Goal: Task Accomplishment & Management: Manage account settings

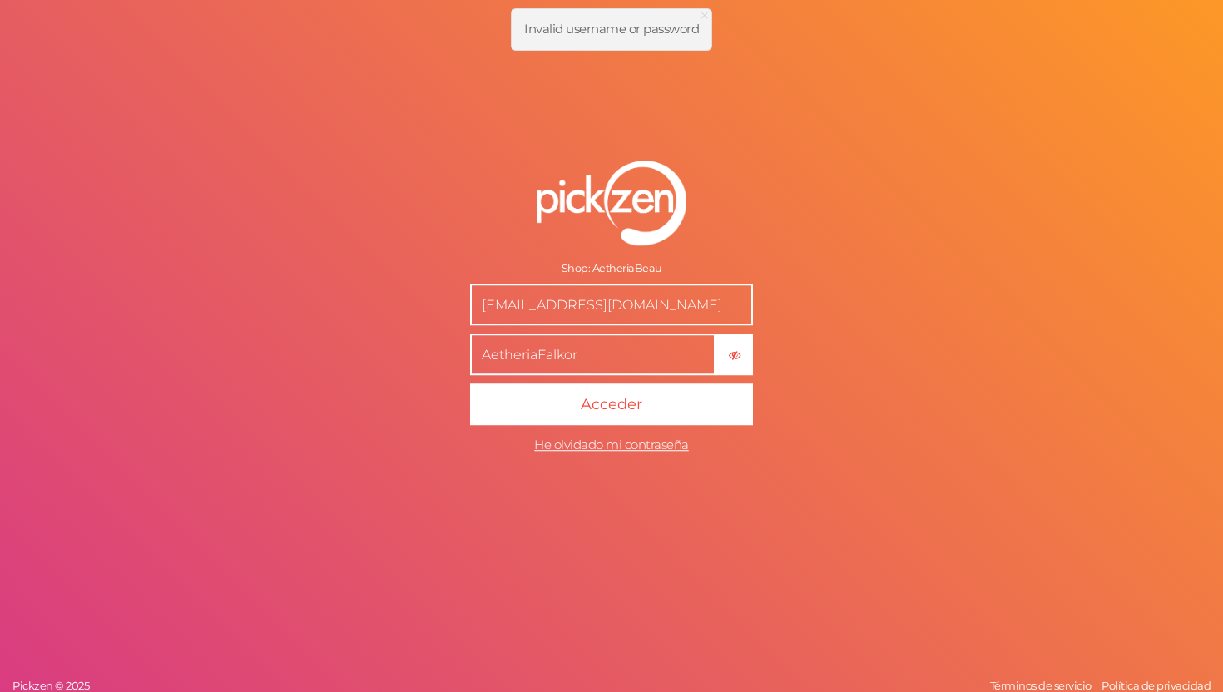
drag, startPoint x: 603, startPoint y: 358, endPoint x: 467, endPoint y: 351, distance: 136.6
click at [466, 351] on form "Shop: AetheriaBeau aetheria.beau@gmail.com AetheriaFalkor × Ocultar contraseña …" at bounding box center [611, 312] width 416 height 368
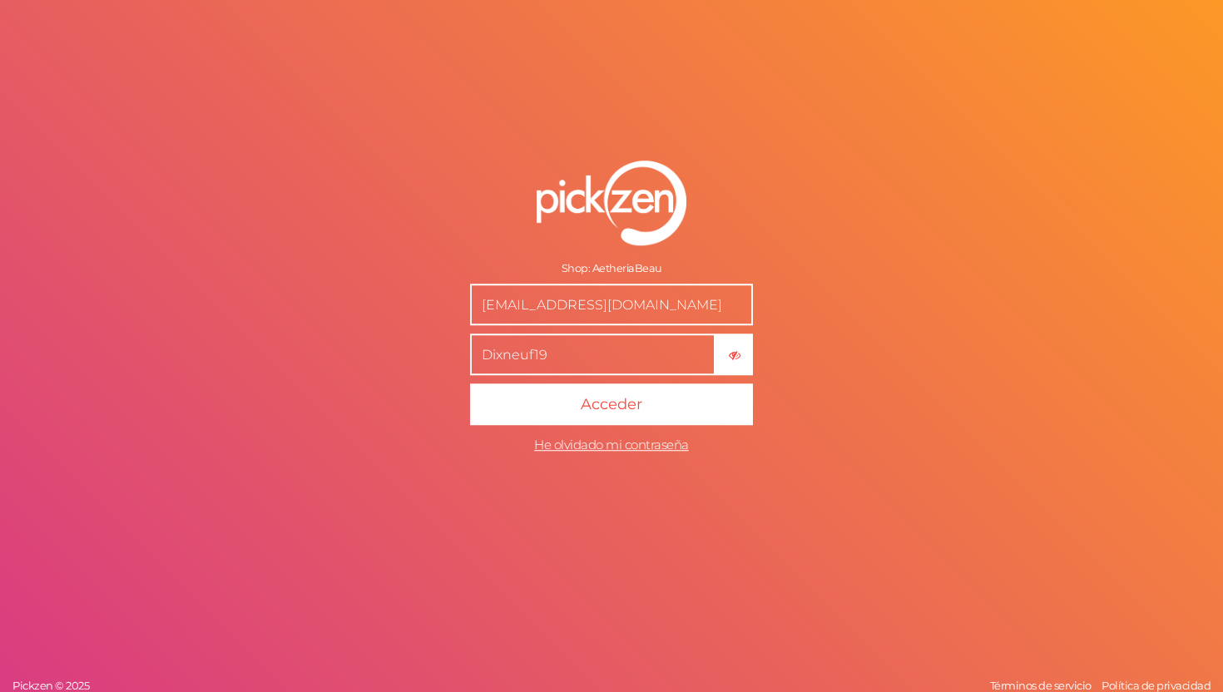
click at [470, 383] on button "Acceder" at bounding box center [611, 404] width 283 height 42
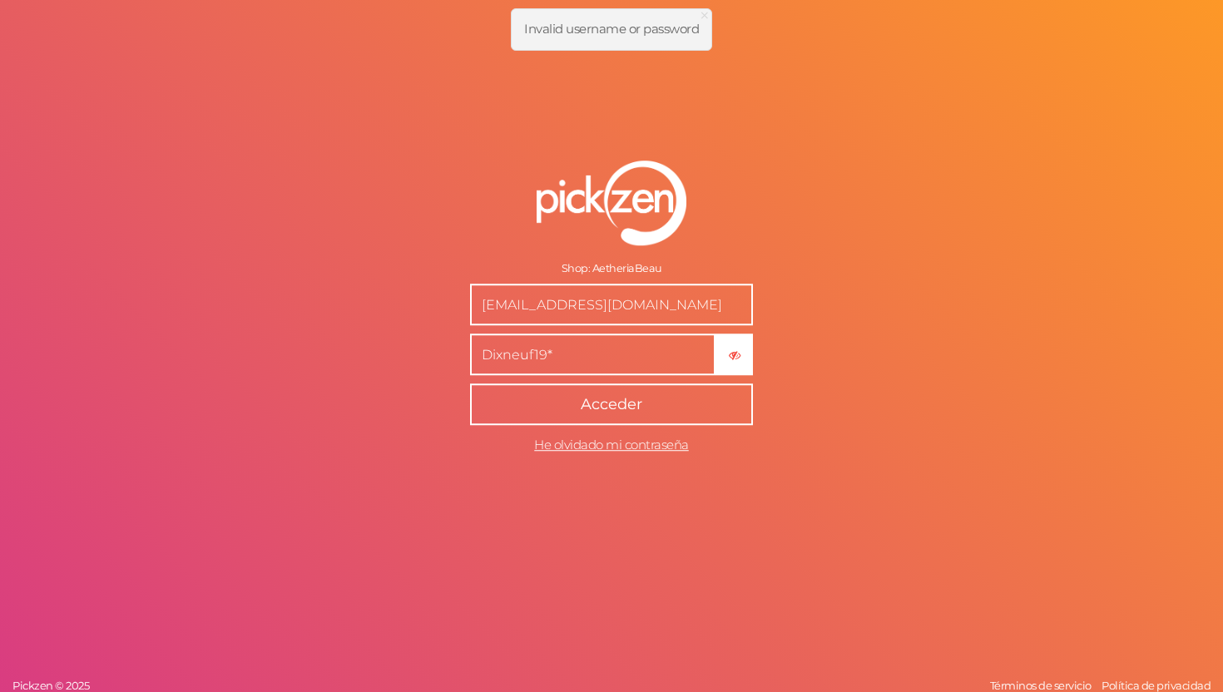
click at [623, 411] on span "Acceder" at bounding box center [612, 404] width 62 height 18
drag, startPoint x: 614, startPoint y: 359, endPoint x: 467, endPoint y: 357, distance: 147.3
click at [467, 357] on form "Shop: AetheriaBeau aetheria.beau@gmail.com Dixneuf19* × Ocultar contraseña Acce…" at bounding box center [611, 312] width 416 height 368
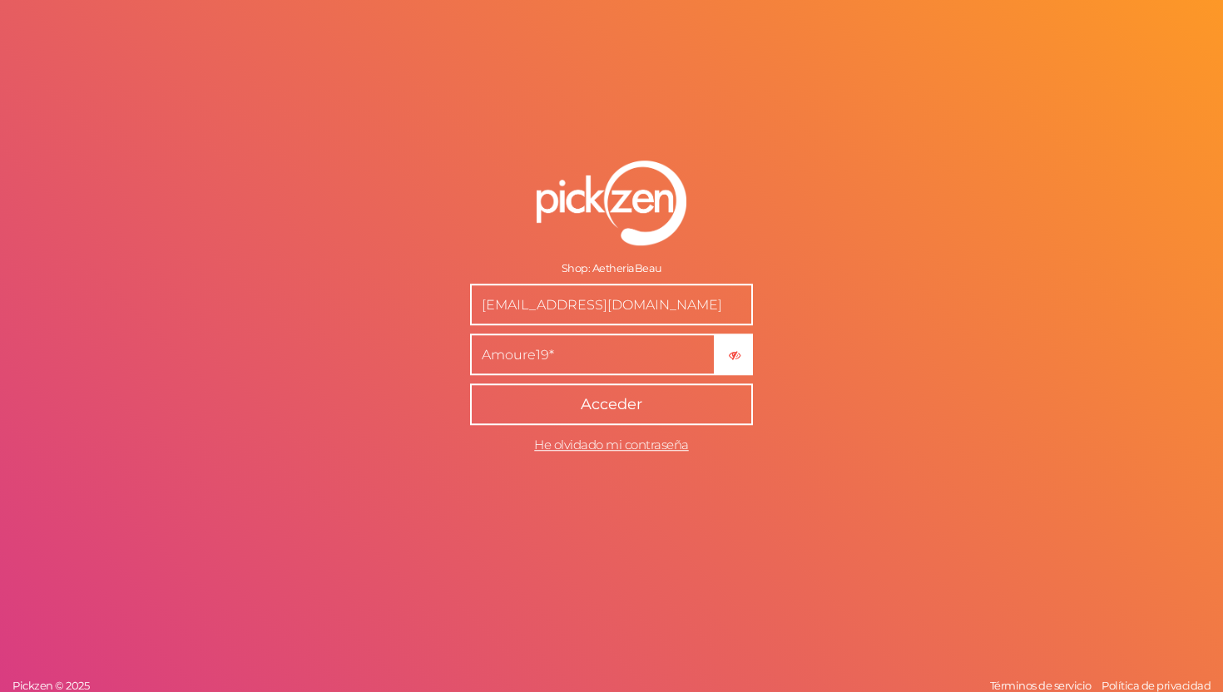
type input "Amoure19*"
click at [470, 383] on button "Acceder" at bounding box center [611, 404] width 283 height 42
click at [661, 449] on span "He olvidado mi contraseña" at bounding box center [611, 445] width 155 height 16
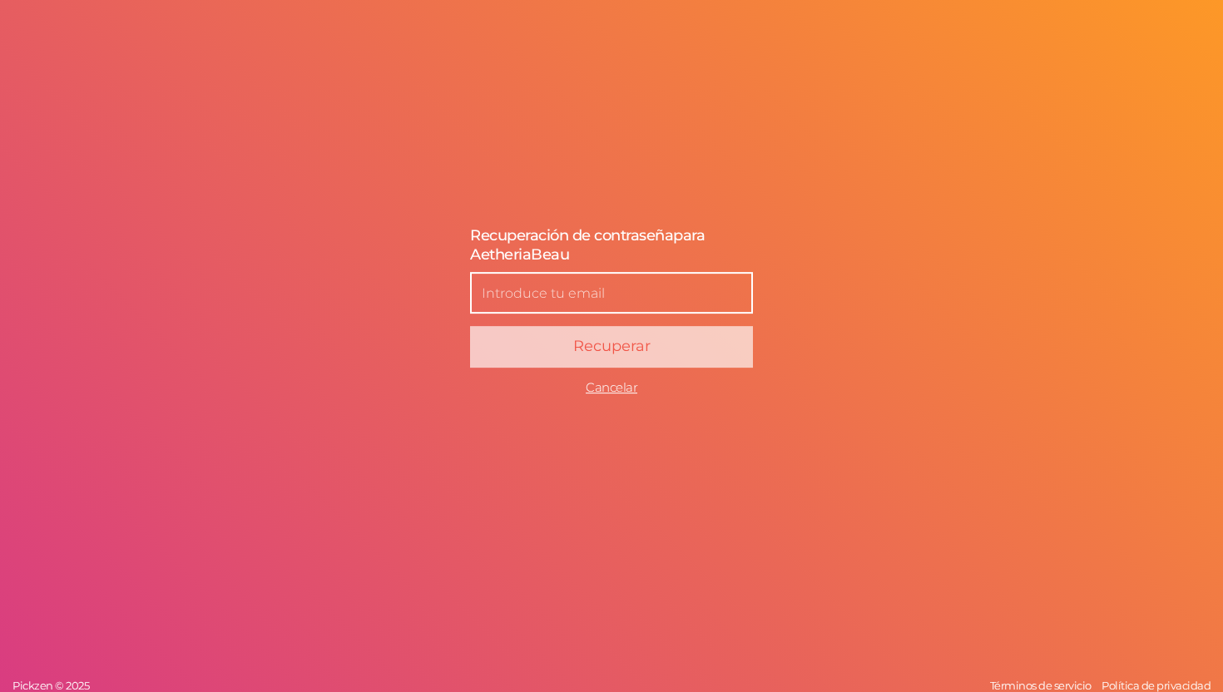
click at [655, 294] on input "text" at bounding box center [611, 294] width 283 height 42
type input "[EMAIL_ADDRESS][DOMAIN_NAME]"
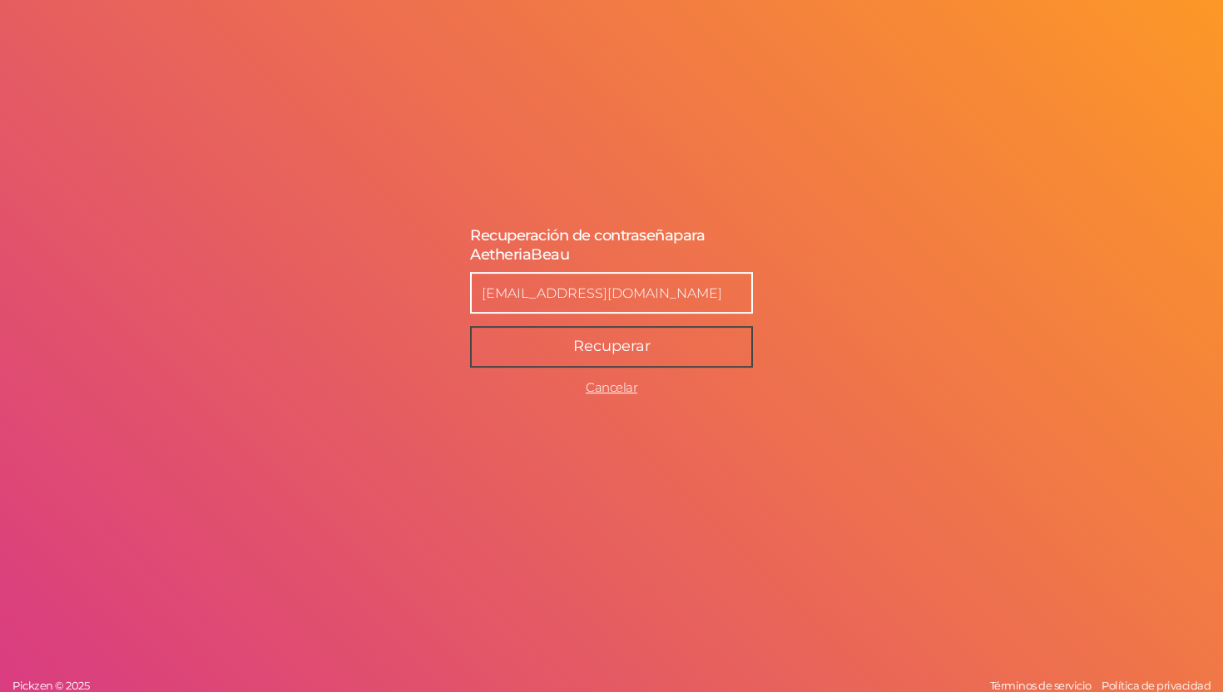
click at [636, 345] on span "Recuperar" at bounding box center [611, 347] width 77 height 18
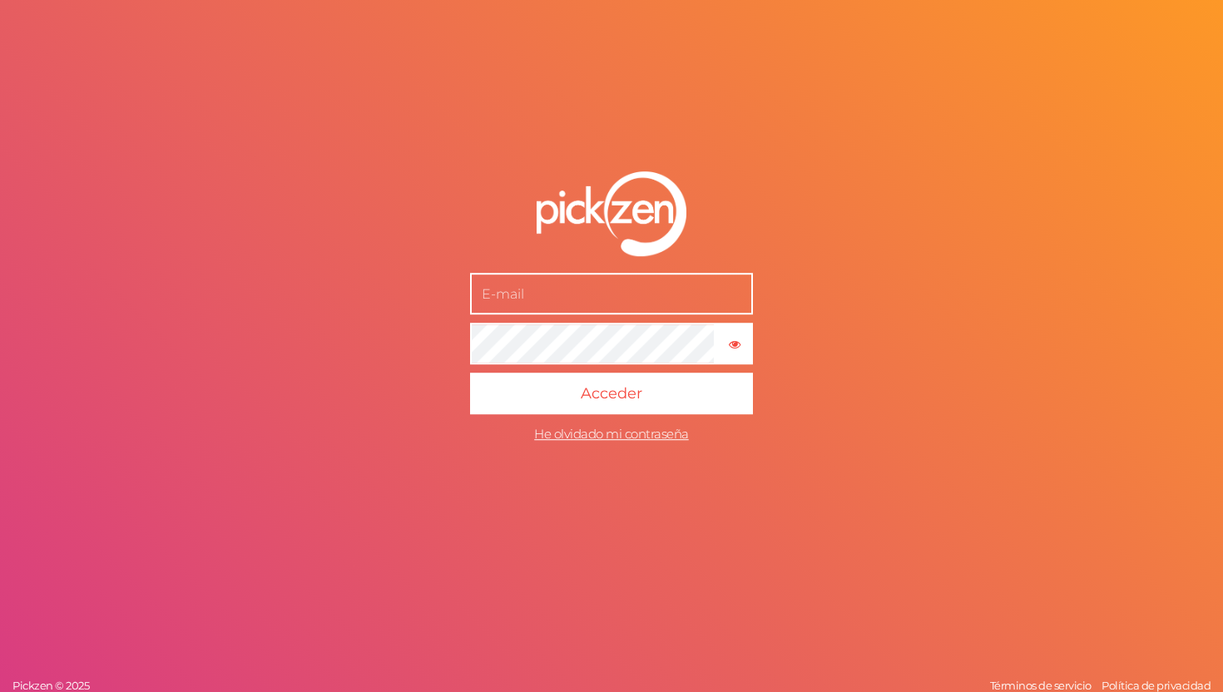
click at [595, 290] on input "text" at bounding box center [611, 294] width 283 height 42
type input "[EMAIL_ADDRESS][DOMAIN_NAME]"
click at [732, 350] on button "× Mostrar contraseña" at bounding box center [733, 344] width 37 height 42
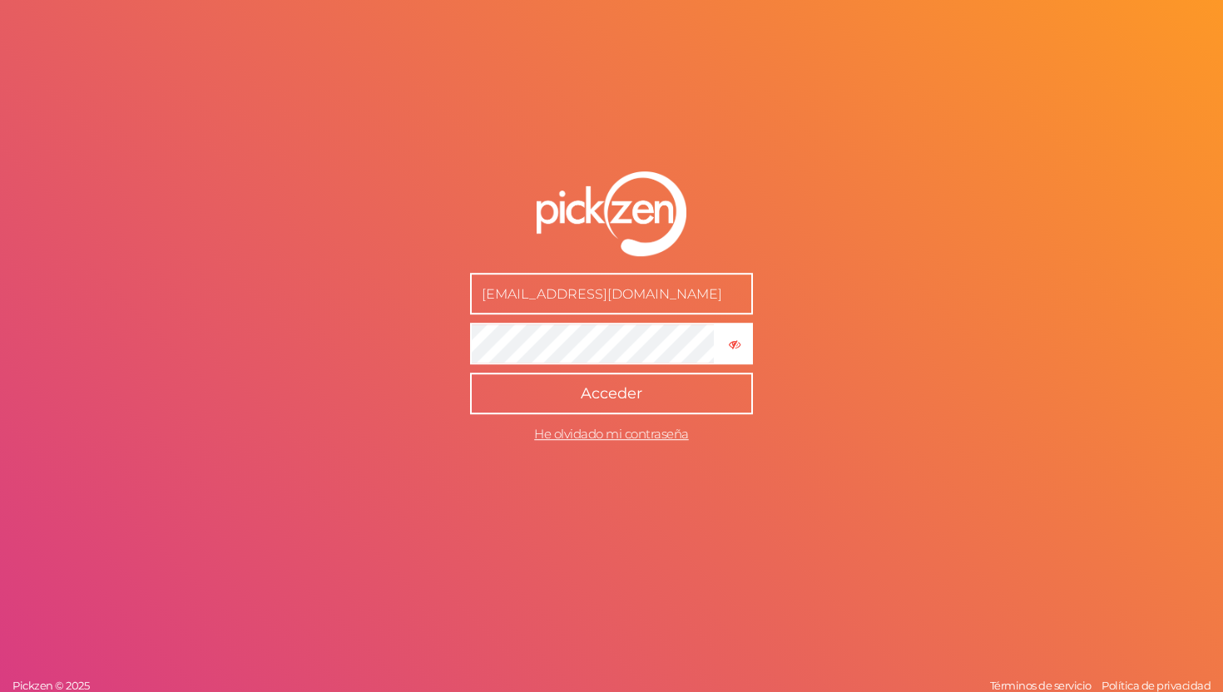
click at [660, 393] on button "Acceder" at bounding box center [611, 394] width 283 height 42
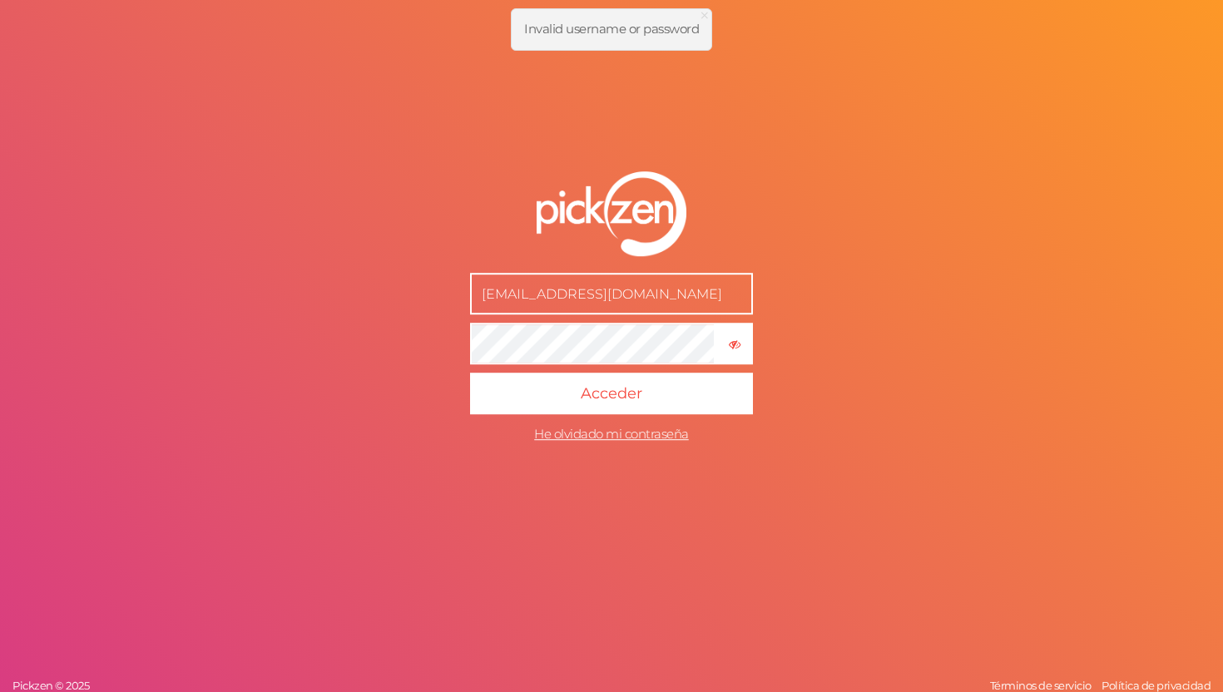
click at [684, 303] on input "[EMAIL_ADDRESS][DOMAIN_NAME]" at bounding box center [611, 294] width 283 height 42
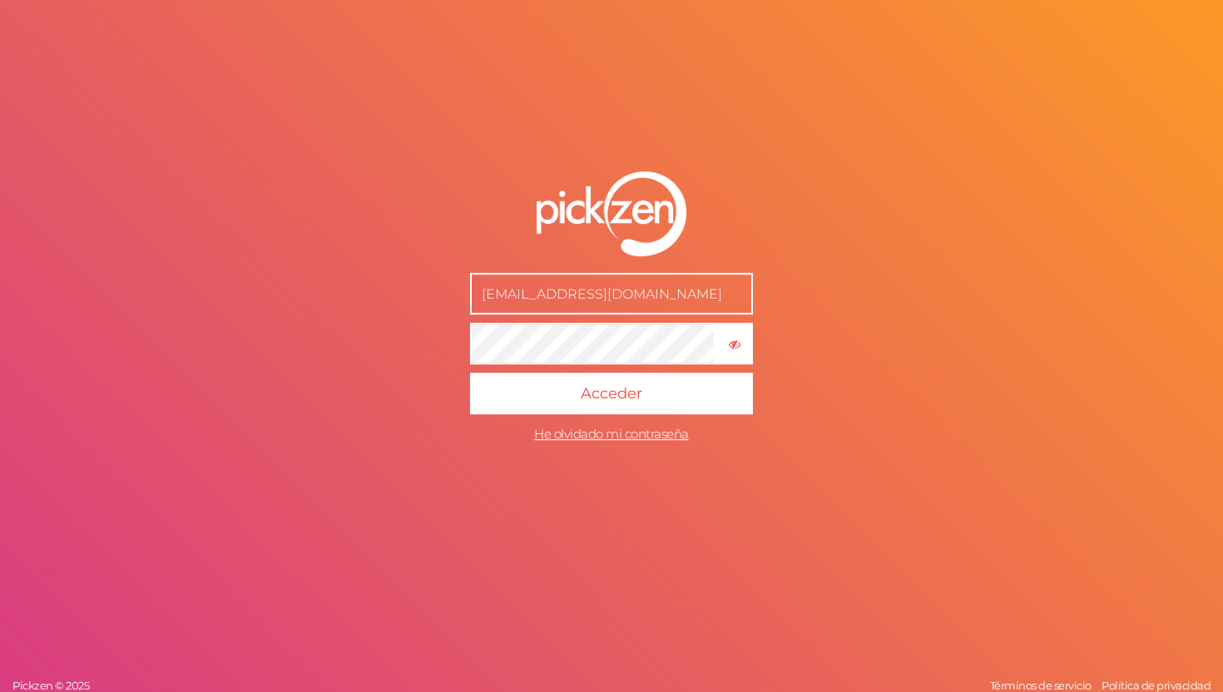
click at [470, 373] on button "Acceder" at bounding box center [611, 394] width 283 height 42
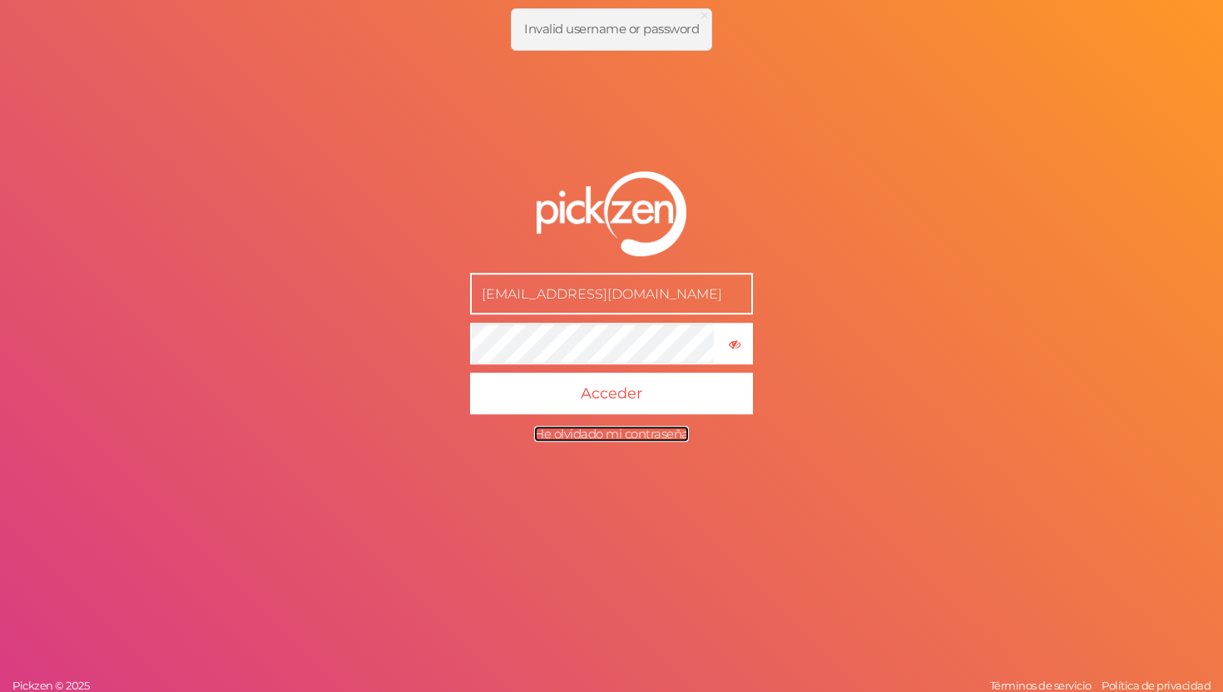
click at [603, 436] on span "He olvidado mi contraseña" at bounding box center [611, 434] width 155 height 16
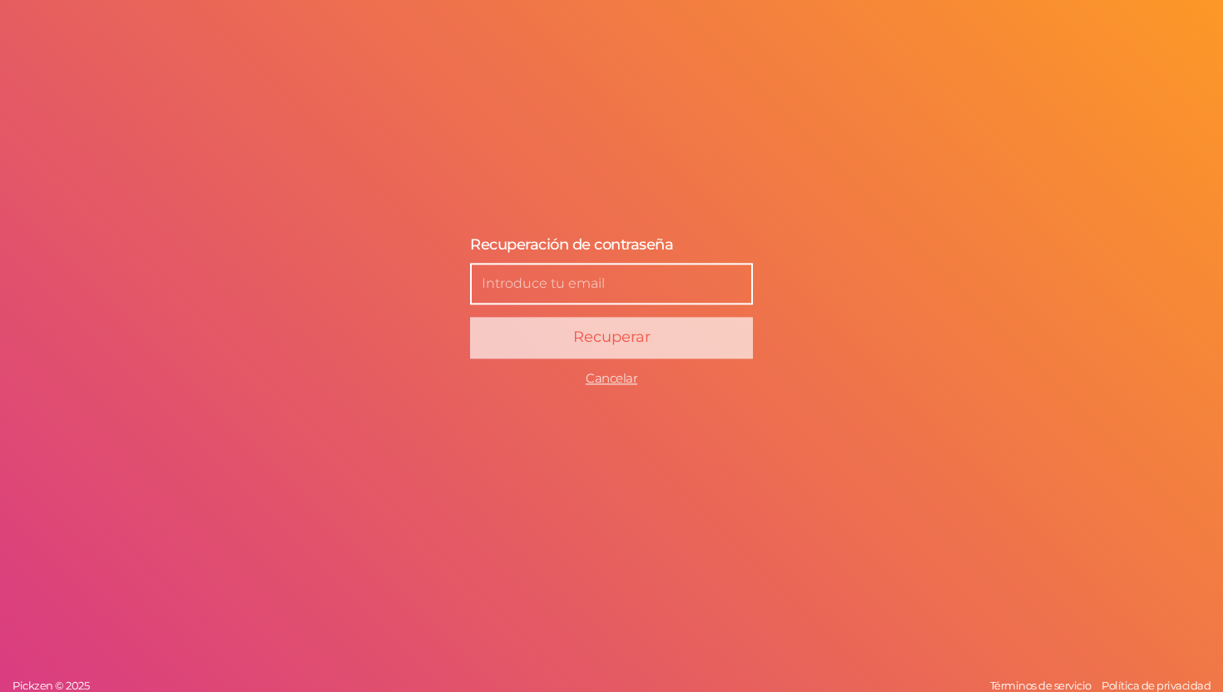
click at [598, 278] on input "text" at bounding box center [611, 284] width 283 height 42
type input "[EMAIL_ADDRESS][DOMAIN_NAME]"
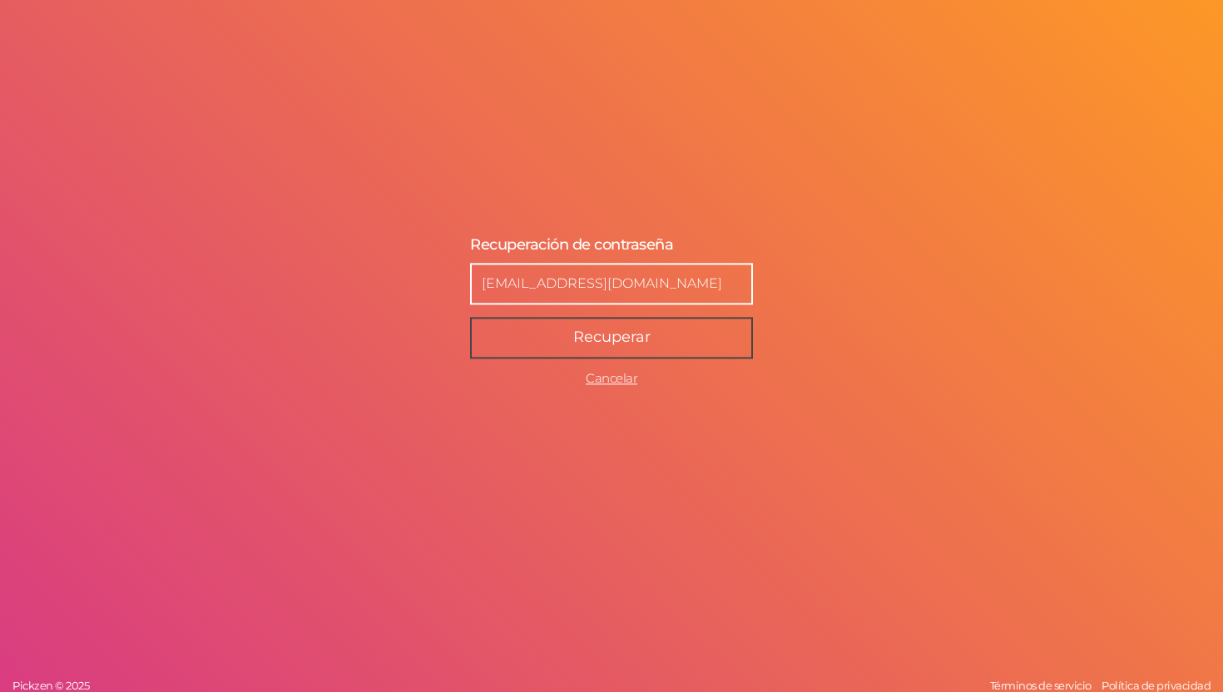
click at [600, 332] on span "Recuperar" at bounding box center [611, 337] width 77 height 18
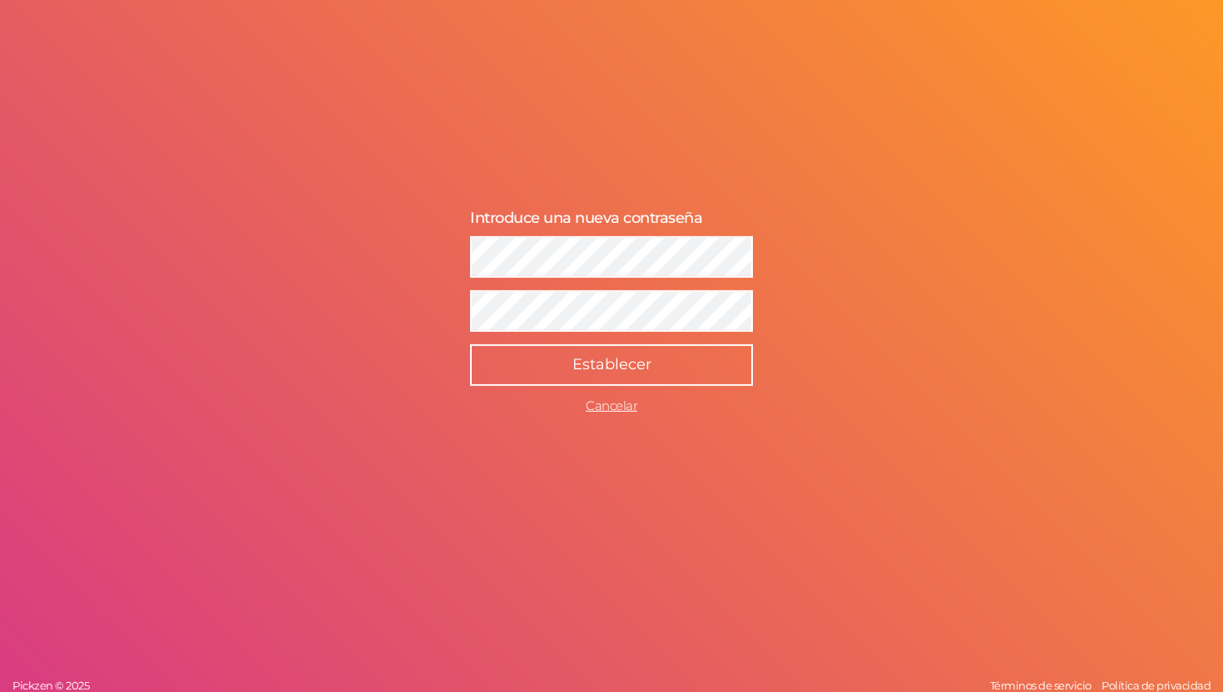
click at [612, 360] on span "Establecer" at bounding box center [611, 364] width 79 height 18
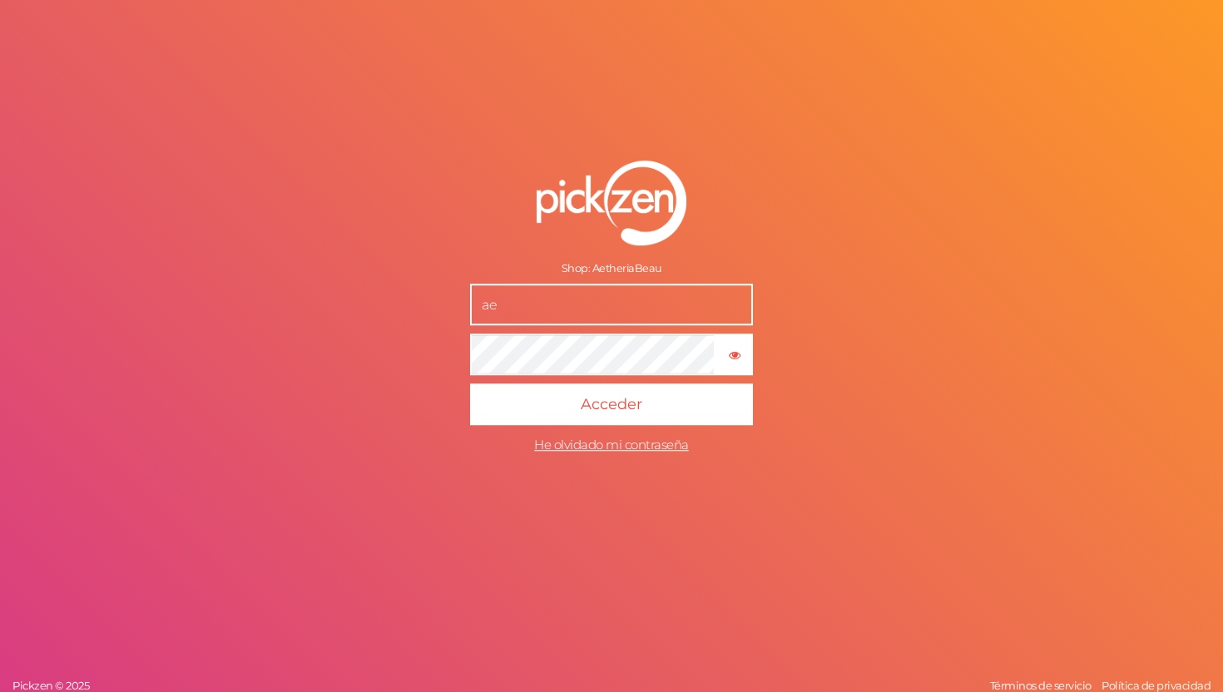
type input "[EMAIL_ADDRESS][DOMAIN_NAME]"
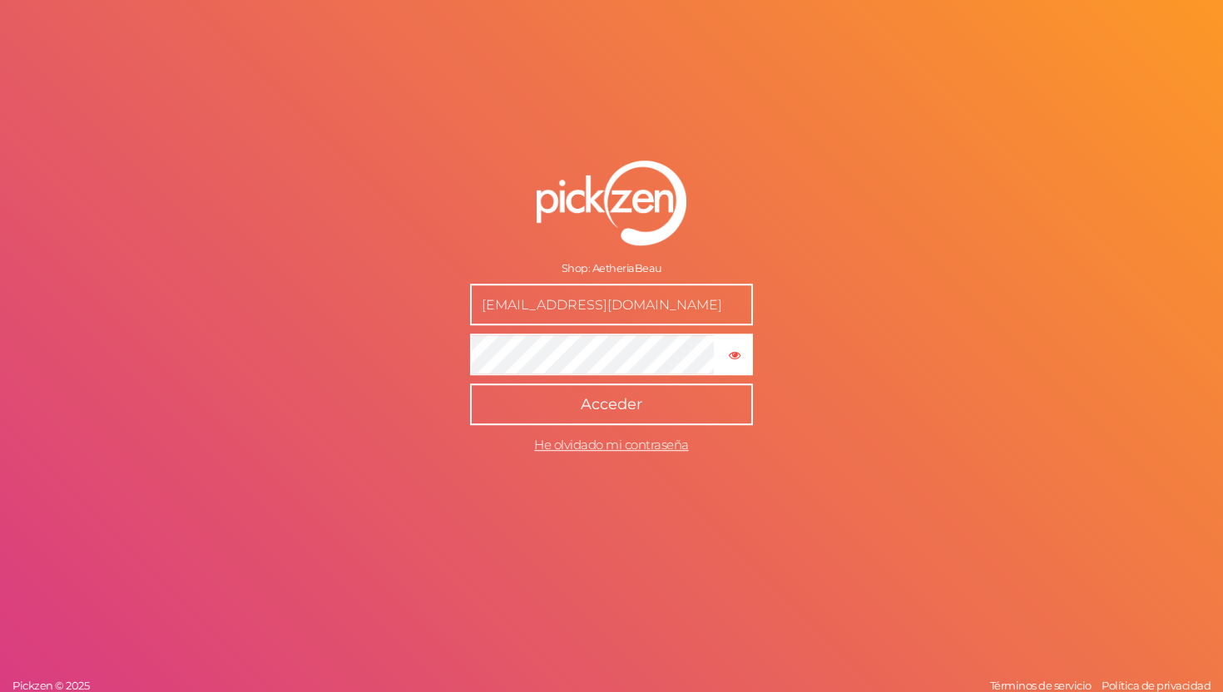
click at [605, 414] on button "Acceder" at bounding box center [611, 404] width 283 height 42
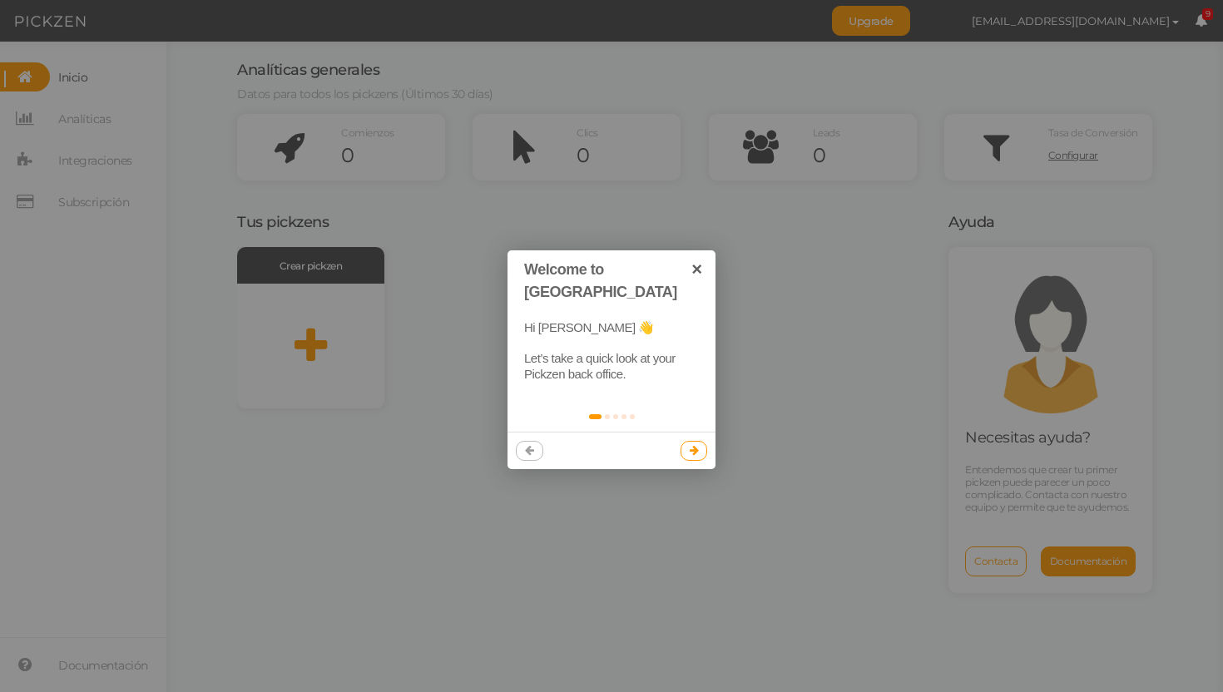
click at [696, 445] on icon at bounding box center [694, 450] width 9 height 11
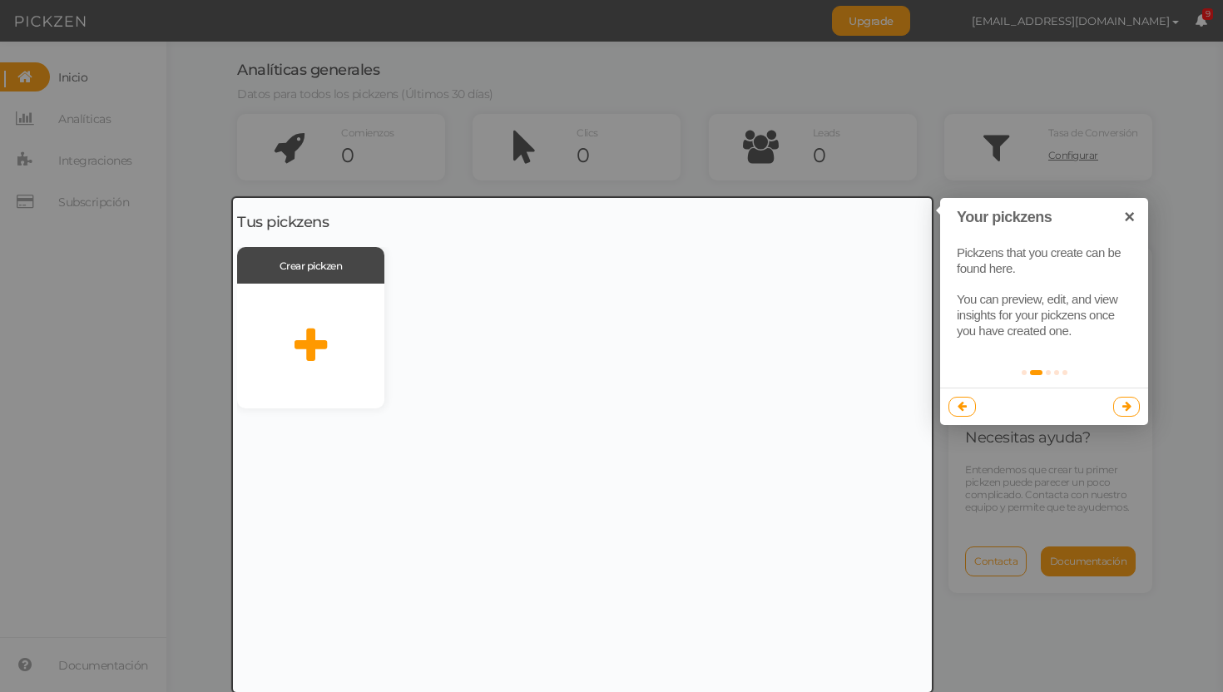
click at [1127, 408] on icon at bounding box center [1126, 406] width 9 height 11
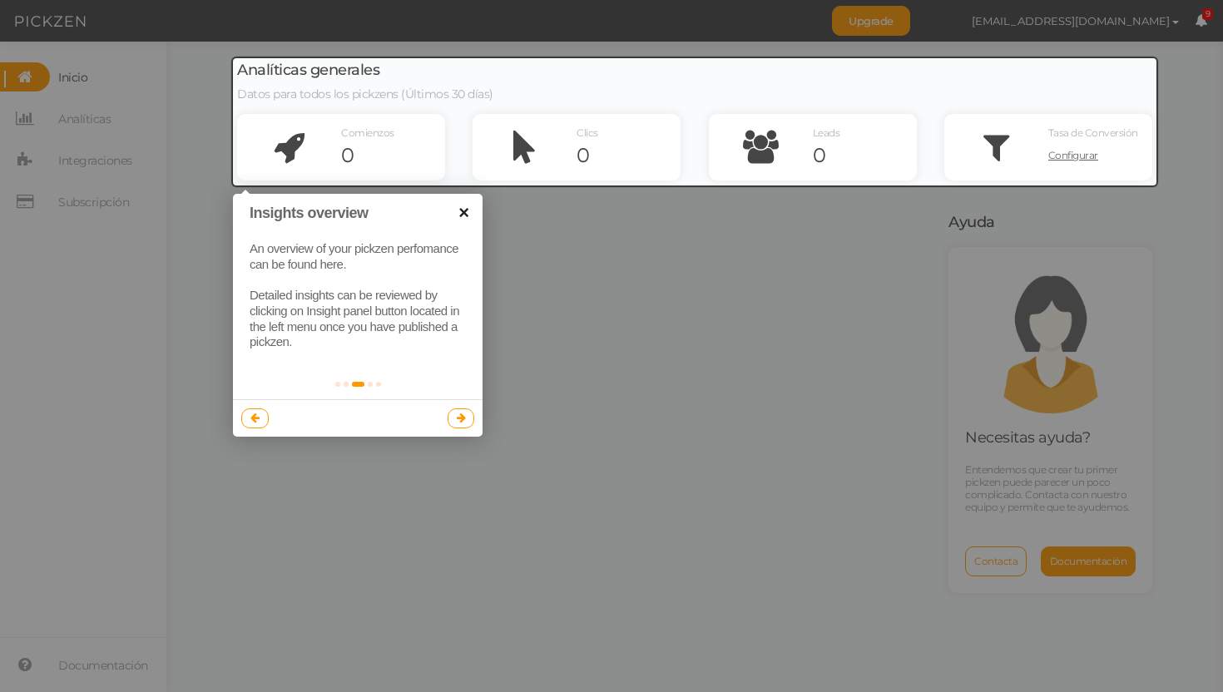
click at [466, 217] on link "×" at bounding box center [463, 212] width 37 height 37
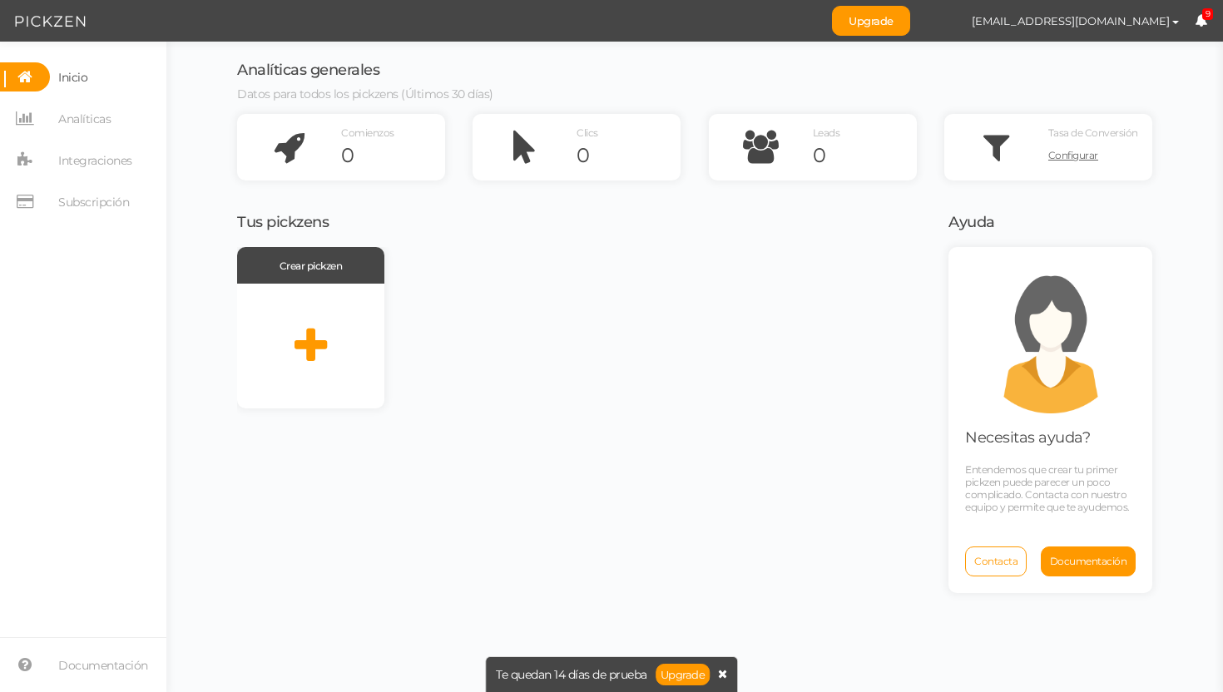
click at [726, 677] on icon at bounding box center [722, 674] width 9 height 12
click at [62, 87] on span "Inicio" at bounding box center [72, 77] width 29 height 27
click at [67, 111] on span "Analíticas" at bounding box center [84, 119] width 52 height 27
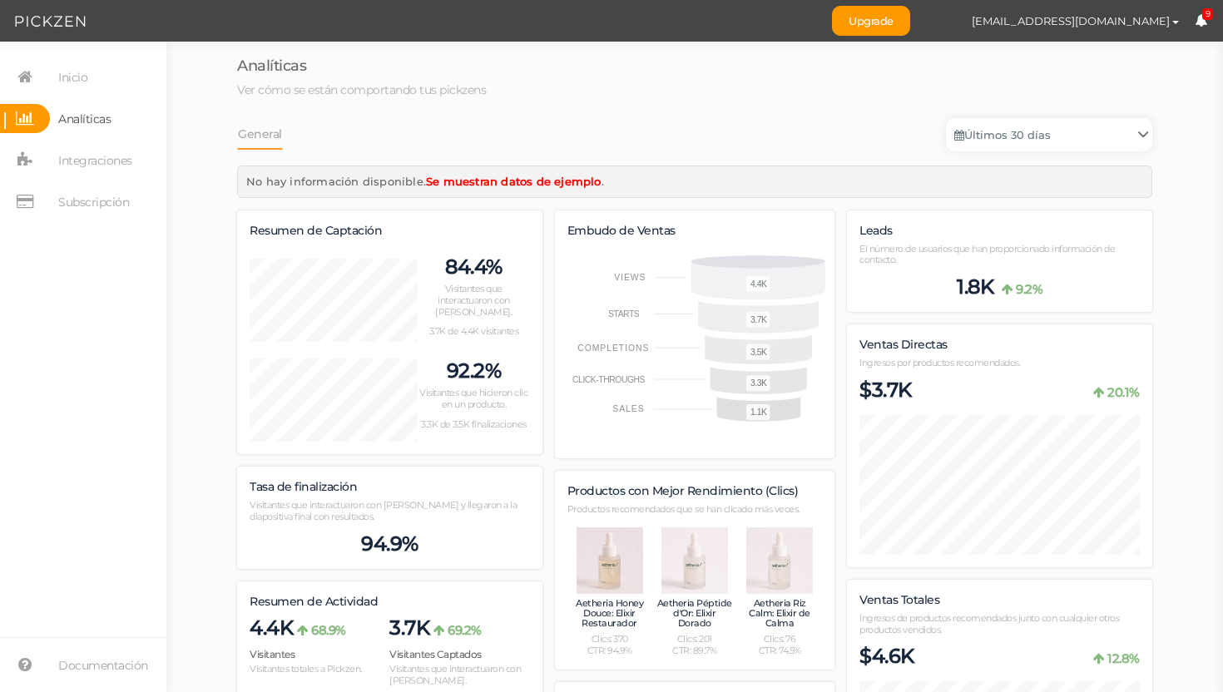
scroll to position [1854, 915]
click at [74, 159] on span "Integraciones" at bounding box center [95, 160] width 74 height 27
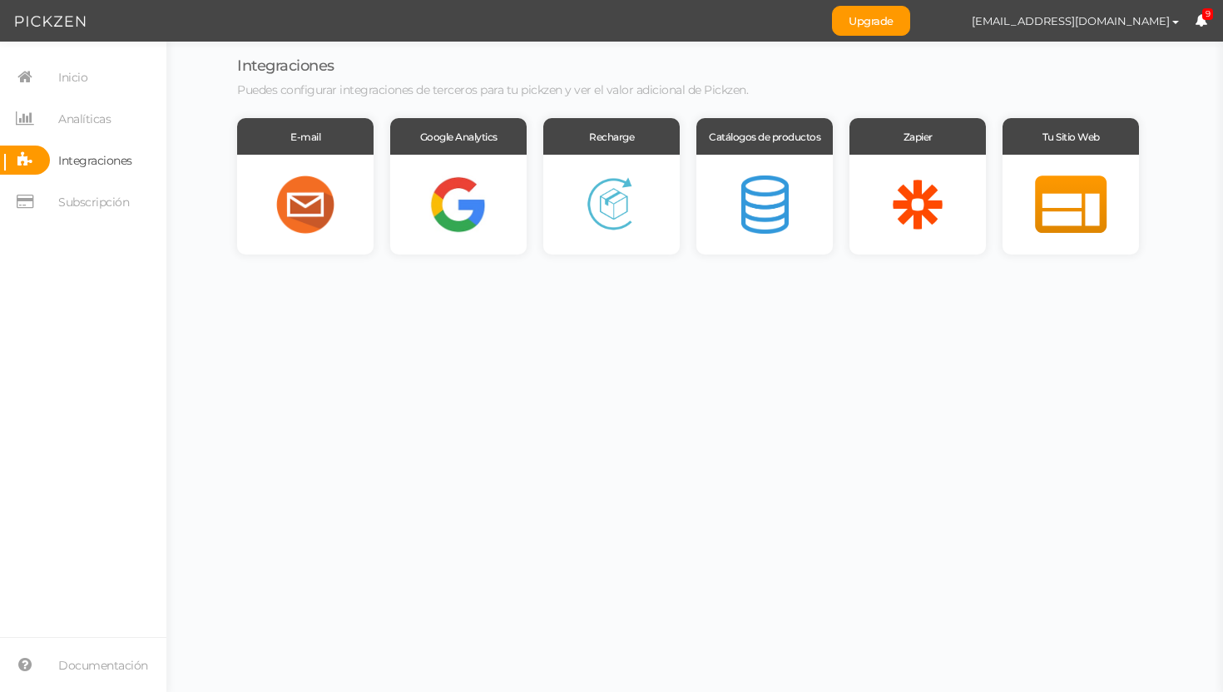
click at [1205, 19] on span "9" at bounding box center [1208, 14] width 12 height 12
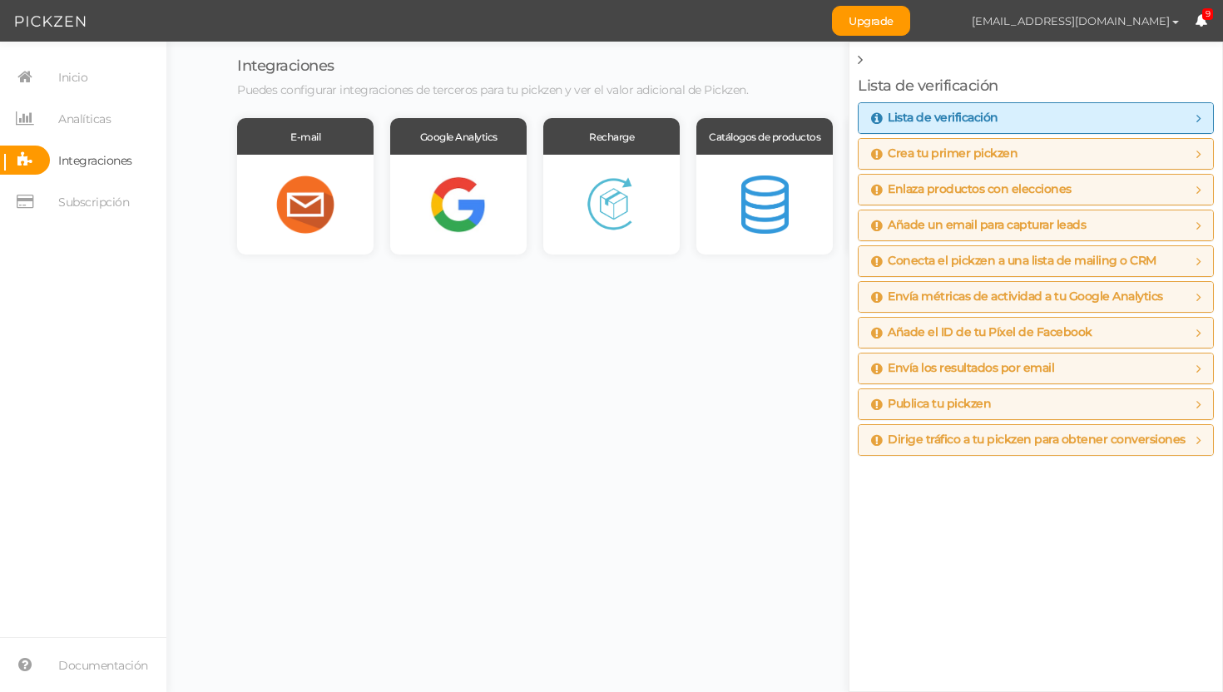
click at [1168, 23] on span "[EMAIL_ADDRESS][DOMAIN_NAME]" at bounding box center [1071, 20] width 198 height 13
click at [780, 12] on nav "Upgrade [EMAIL_ADDRESS][DOMAIN_NAME] Preferencias Ayuda Cerrar sesión 9" at bounding box center [611, 21] width 1223 height 42
click at [863, 67] on link at bounding box center [862, 60] width 8 height 18
